Goal: Task Accomplishment & Management: Complete application form

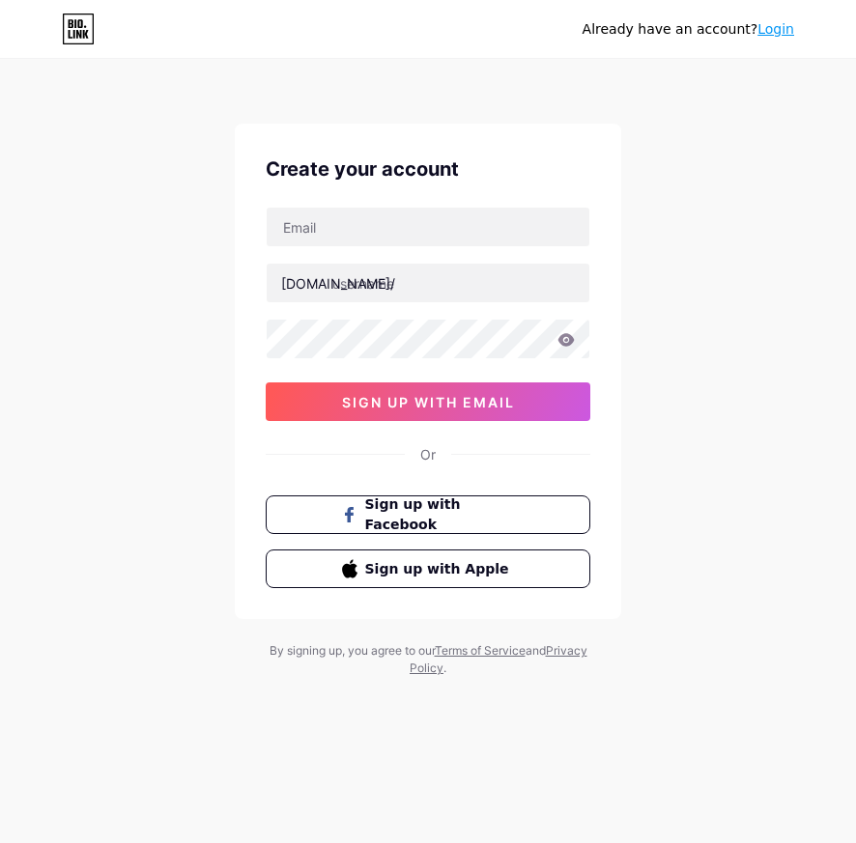
drag, startPoint x: 685, startPoint y: 234, endPoint x: 704, endPoint y: 168, distance: 68.5
click at [685, 234] on div "Already have an account? Login Create your account [DOMAIN_NAME]/ sign up with …" at bounding box center [428, 369] width 856 height 739
click at [351, 204] on div "Create your account [DOMAIN_NAME]/ 0cAFcWeA5nosqjAAL6I8-w5j1oq7Iw6PlXKHmUv8Nfk-…" at bounding box center [428, 372] width 386 height 496
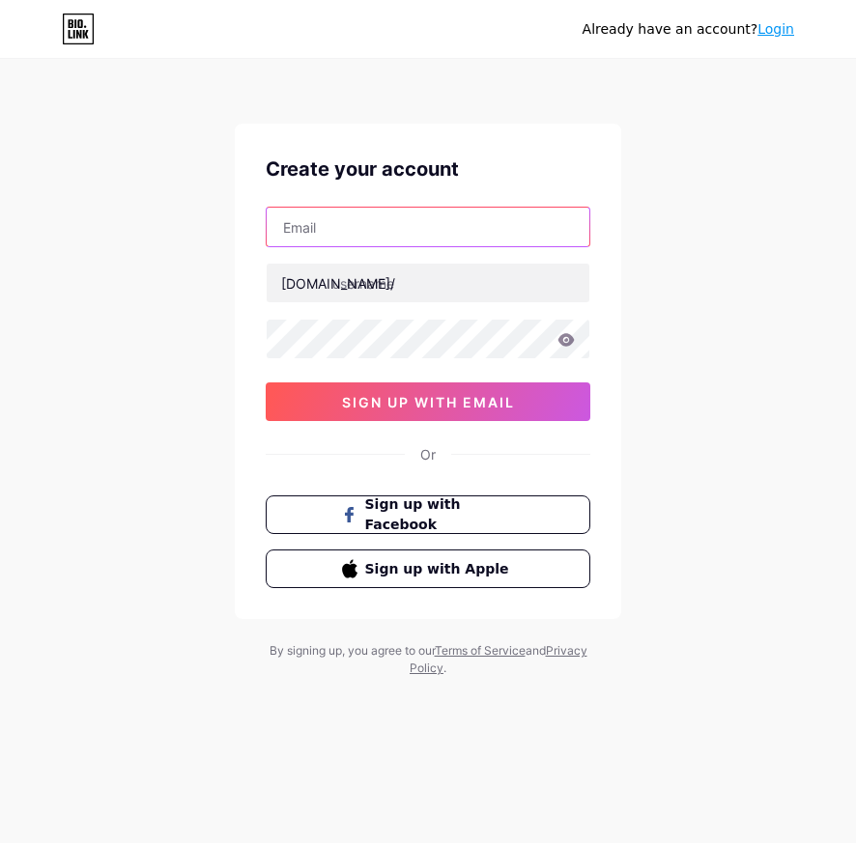
click at [350, 219] on input "text" at bounding box center [428, 227] width 323 height 39
paste input "[EMAIL_ADDRESS][DOMAIN_NAME]"
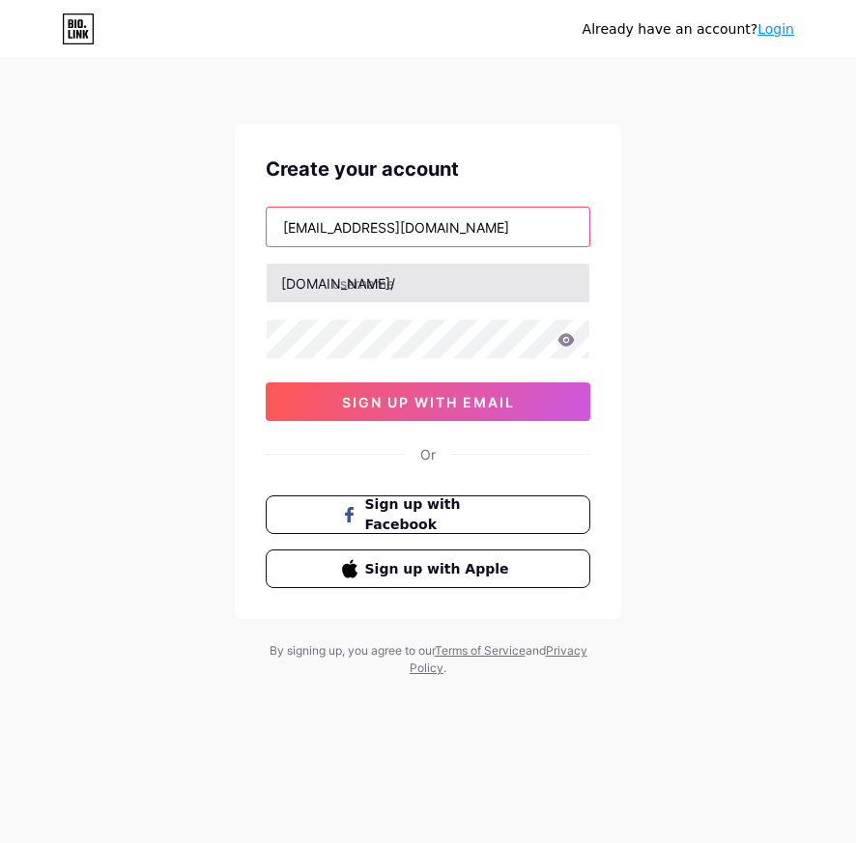
type input "[EMAIL_ADDRESS][DOMAIN_NAME]"
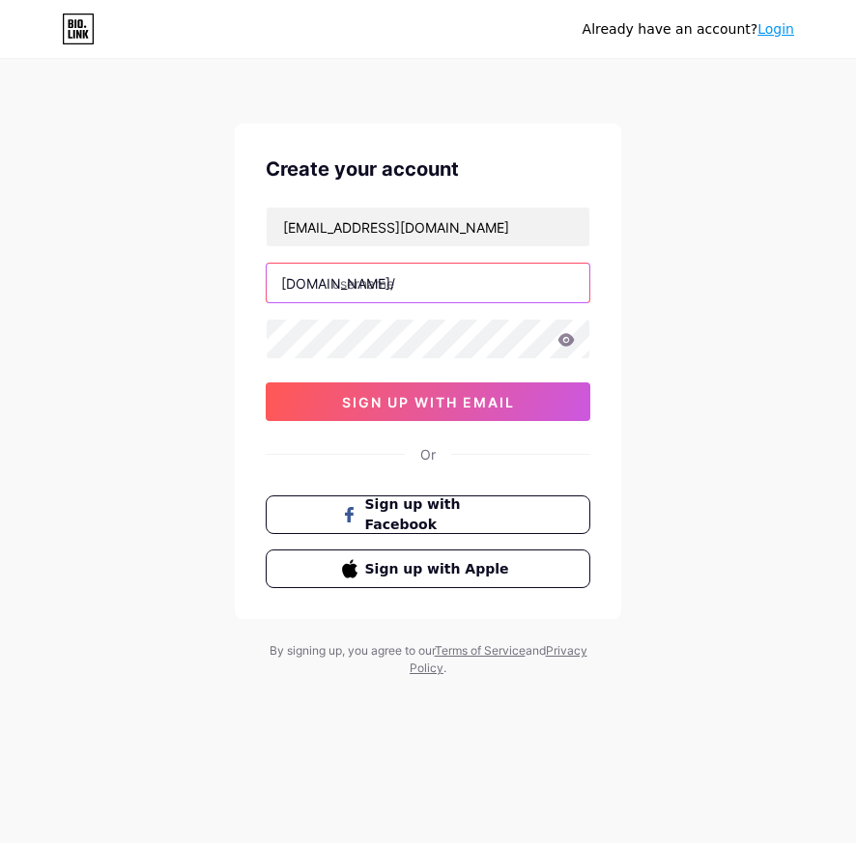
click at [360, 280] on input "text" at bounding box center [428, 283] width 323 height 39
click at [372, 280] on input "vmax369" at bounding box center [428, 283] width 323 height 39
type input "vmax69"
click at [692, 415] on div "Already have an account? Login Create your account [EMAIL_ADDRESS][DOMAIN_NAME]…" at bounding box center [428, 369] width 856 height 739
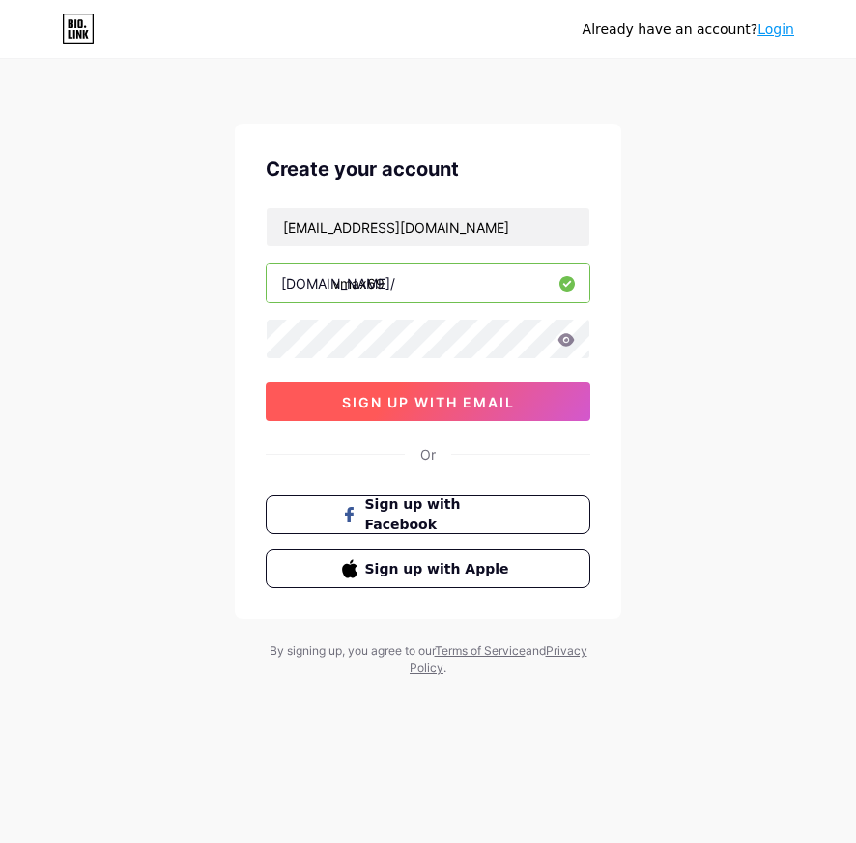
click at [537, 398] on button "sign up with email" at bounding box center [428, 402] width 325 height 39
click at [469, 407] on span "sign up with email" at bounding box center [428, 402] width 173 height 16
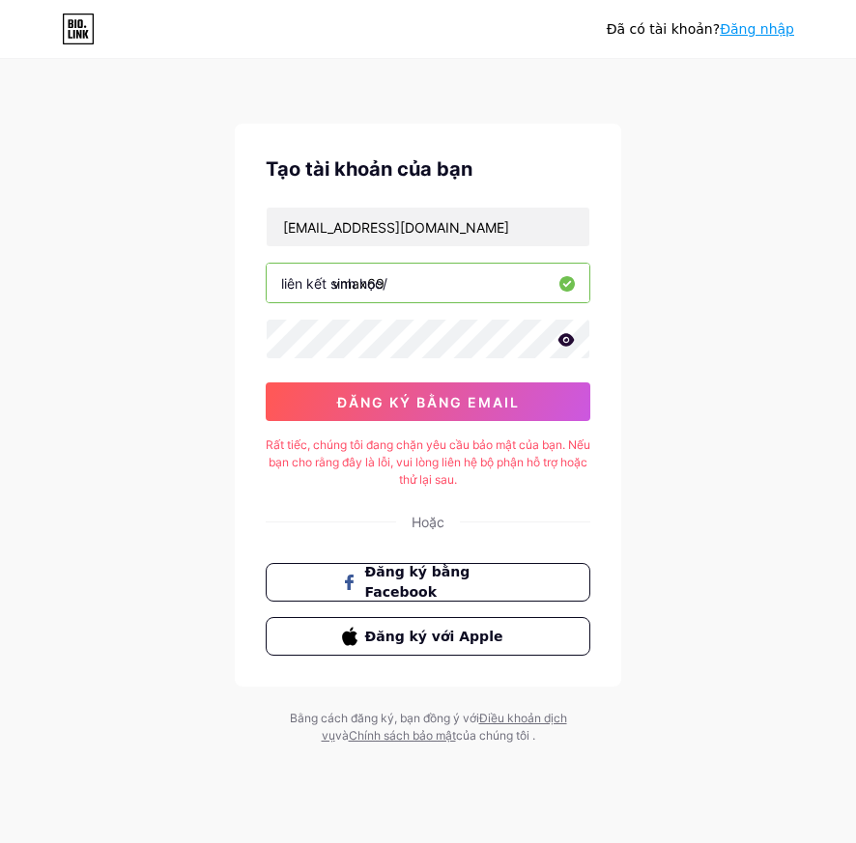
click at [753, 559] on div "Đã có [PERSON_NAME]? Đăng nhập Tạo tài [PERSON_NAME] bạn [EMAIL_ADDRESS][DOMAIN…" at bounding box center [428, 403] width 856 height 807
click at [716, 209] on div "Đã có [PERSON_NAME]? Đăng nhập Tạo tài [PERSON_NAME] bạn [EMAIL_ADDRESS][DOMAIN…" at bounding box center [428, 403] width 856 height 807
click at [118, 145] on div "Đã có [PERSON_NAME]? Đăng nhập Tạo tài [PERSON_NAME] bạn [EMAIL_ADDRESS][DOMAIN…" at bounding box center [428, 403] width 856 height 807
